Goal: Task Accomplishment & Management: Manage account settings

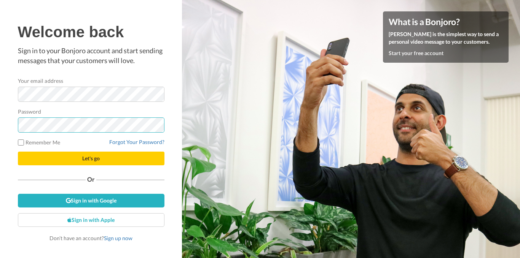
click at [5, 127] on div "Welcome back Sign in to your Bonjoro account and start sending messages that yo…" at bounding box center [91, 129] width 182 height 258
click at [18, 152] on button "Let's go" at bounding box center [91, 159] width 146 height 14
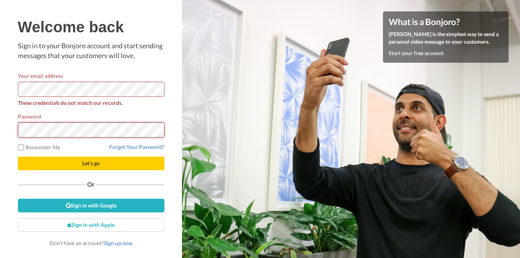
click at [18, 157] on button "Let's go" at bounding box center [91, 164] width 146 height 14
click at [0, 126] on div "Welcome back Sign in to your Bonjoro account and start sending messages that yo…" at bounding box center [91, 129] width 182 height 258
click at [18, 157] on button "Let's go" at bounding box center [91, 164] width 146 height 14
click at [137, 142] on form "Your email address These credentials do not match our records. Password Remembe…" at bounding box center [91, 121] width 146 height 99
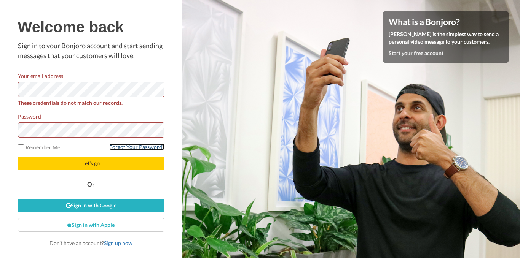
click at [137, 145] on link "Forgot Your Password?" at bounding box center [136, 147] width 55 height 6
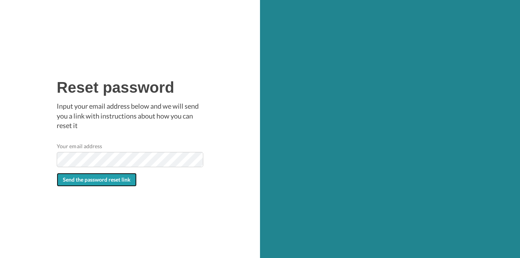
click at [113, 178] on span "Send the password reset link" at bounding box center [97, 180] width 68 height 6
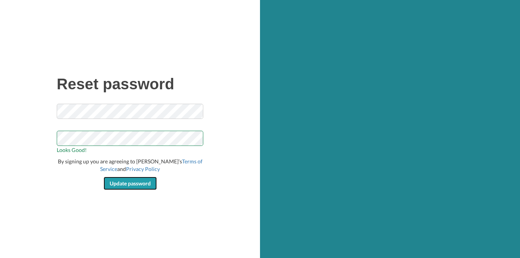
click at [113, 182] on span "Update password" at bounding box center [130, 183] width 41 height 6
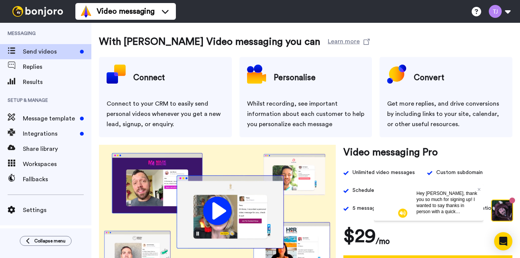
click at [480, 189] on div "Hey Tim, thank you so much for signing up! I wanted to say thanks in person wit…" at bounding box center [446, 202] width 73 height 37
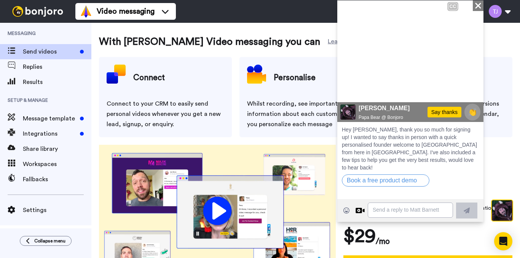
click at [477, 5] on icon at bounding box center [478, 5] width 6 height 6
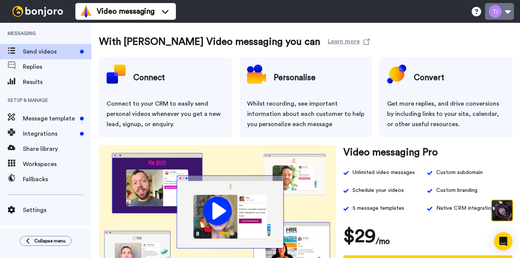
click at [507, 15] on button at bounding box center [499, 11] width 29 height 17
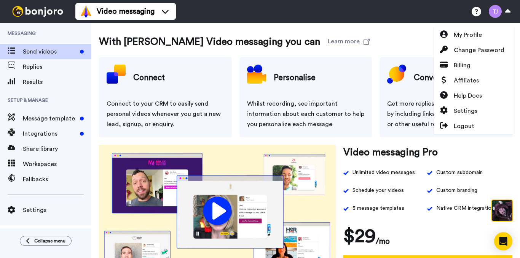
click at [422, 16] on div "Video messaging Help docs Settings My Profile Change Password Billing Affiliate…" at bounding box center [297, 11] width 444 height 23
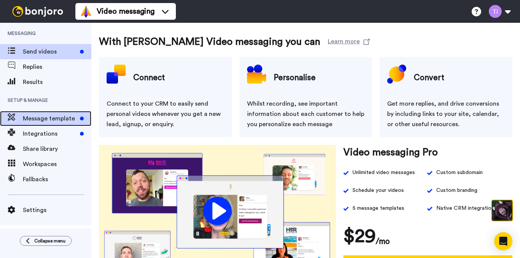
click at [52, 115] on span "Message template" at bounding box center [50, 118] width 54 height 9
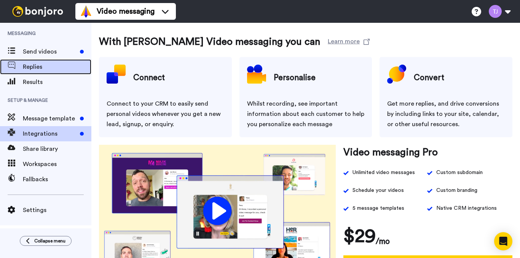
click at [44, 68] on span "Replies" at bounding box center [57, 66] width 68 height 9
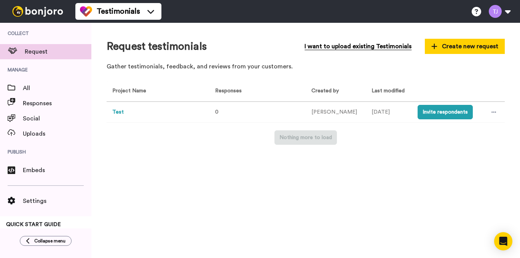
click at [336, 46] on span "I want to upload existing Testimonials" at bounding box center [357, 46] width 107 height 9
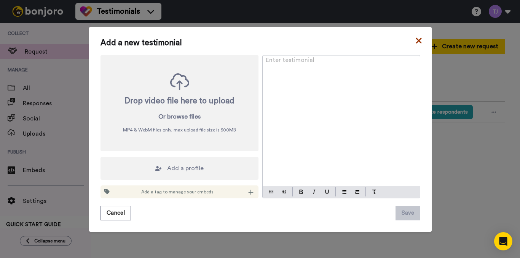
click at [415, 40] on icon at bounding box center [418, 41] width 6 height 6
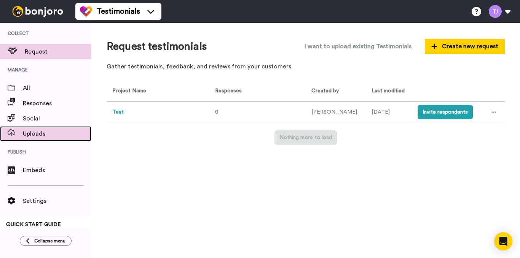
click at [42, 138] on span "Uploads" at bounding box center [57, 133] width 68 height 9
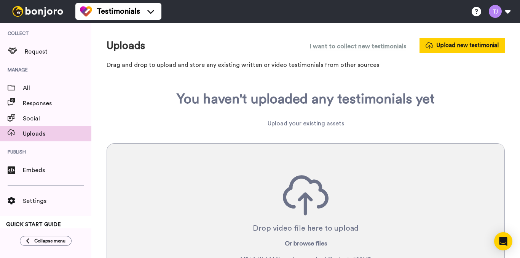
scroll to position [52, 0]
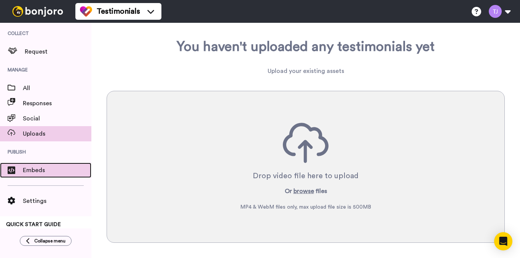
click at [29, 166] on span "Embeds" at bounding box center [57, 170] width 68 height 9
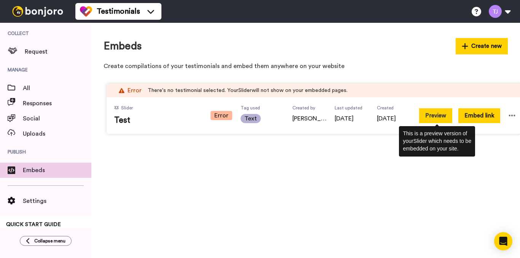
click at [441, 115] on button "Preview" at bounding box center [435, 115] width 33 height 15
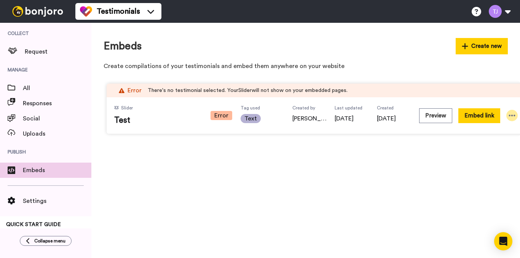
click at [513, 118] on icon at bounding box center [512, 116] width 8 height 8
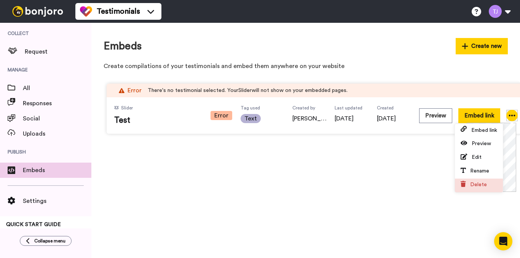
click at [480, 183] on span "Delete" at bounding box center [478, 184] width 17 height 5
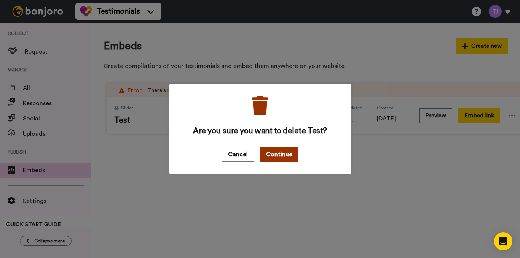
click at [273, 152] on button "Continue" at bounding box center [279, 154] width 38 height 15
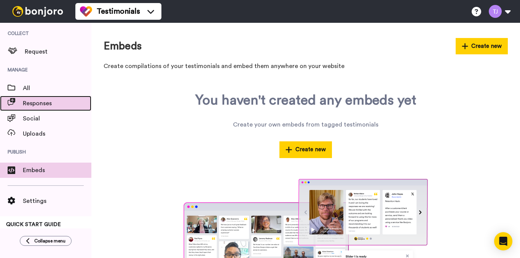
click at [40, 107] on span "Responses" at bounding box center [57, 103] width 68 height 9
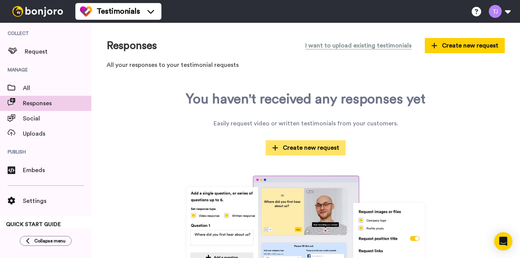
click at [309, 151] on span "Create new request" at bounding box center [305, 147] width 67 height 9
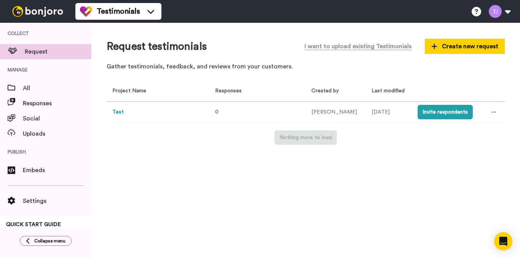
click at [119, 113] on button "Test" at bounding box center [117, 112] width 11 height 8
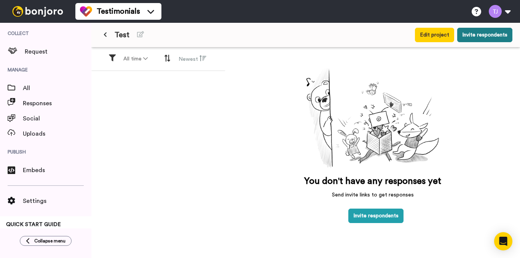
click at [489, 36] on button "Invite respondents" at bounding box center [484, 35] width 55 height 14
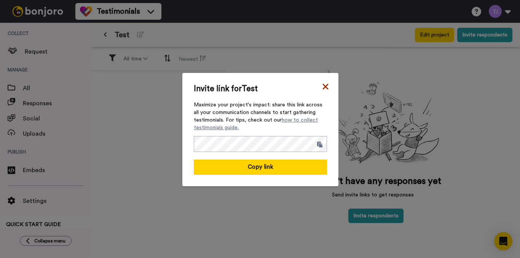
click at [322, 87] on icon at bounding box center [325, 87] width 6 height 6
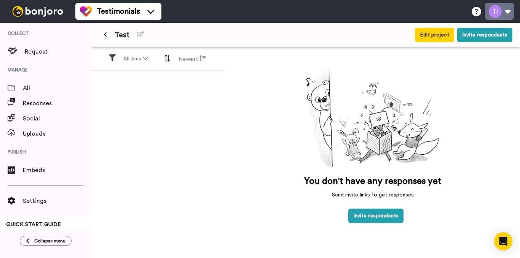
click at [506, 13] on button at bounding box center [499, 11] width 29 height 17
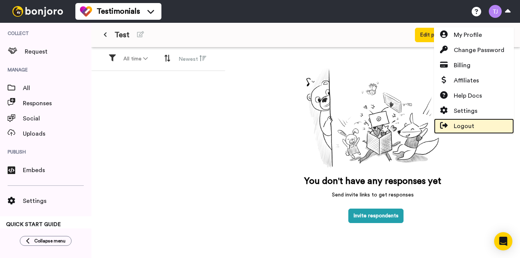
click at [463, 125] on span "Logout" at bounding box center [463, 126] width 21 height 9
